Goal: Information Seeking & Learning: Check status

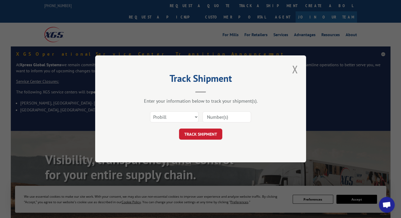
click at [172, 122] on select "Select category... Probill BOL PO" at bounding box center [174, 117] width 49 height 11
select select "po"
click at [150, 112] on select "Select category... Probill BOL PO" at bounding box center [174, 117] width 49 height 11
click at [217, 121] on input at bounding box center [227, 117] width 49 height 11
click at [217, 120] on input at bounding box center [227, 117] width 49 height 11
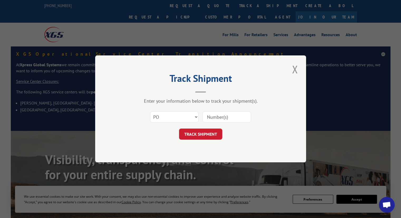
paste input "295042700"
type input "295042700"
click at [204, 134] on button "TRACK SHIPMENT" at bounding box center [200, 134] width 43 height 11
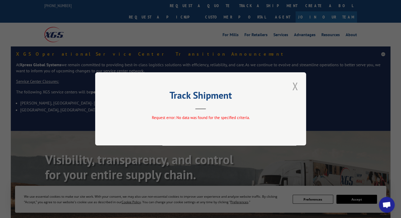
click at [298, 84] on button "Close modal" at bounding box center [295, 86] width 9 height 15
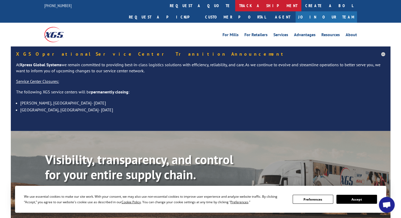
click at [235, 7] on link "track a shipment" at bounding box center [268, 5] width 66 height 11
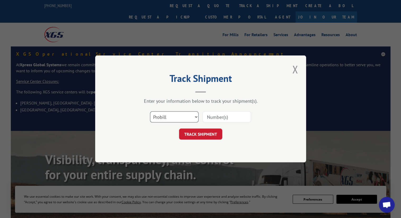
click at [163, 117] on select "Select category... Probill BOL PO" at bounding box center [174, 117] width 49 height 11
select select "po"
click at [150, 112] on select "Select category... Probill BOL PO" at bounding box center [174, 117] width 49 height 11
click at [214, 120] on input at bounding box center [227, 117] width 49 height 11
paste input "295040902"
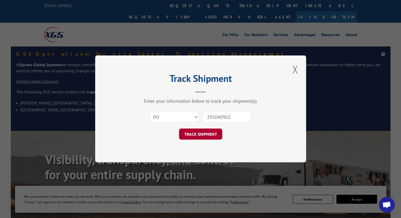
type input "295040902"
click at [204, 136] on button "TRACK SHIPMENT" at bounding box center [200, 134] width 43 height 11
